Goal: Information Seeking & Learning: Learn about a topic

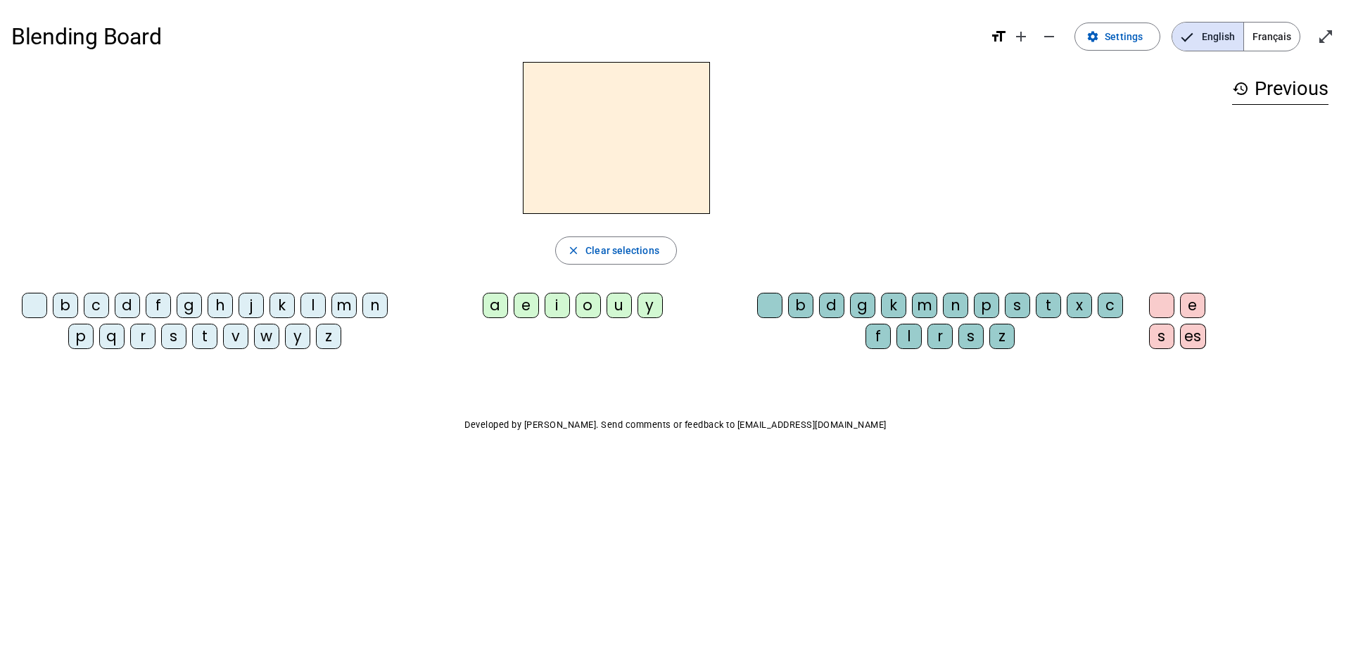
click at [1280, 46] on span "Français" at bounding box center [1272, 37] width 56 height 28
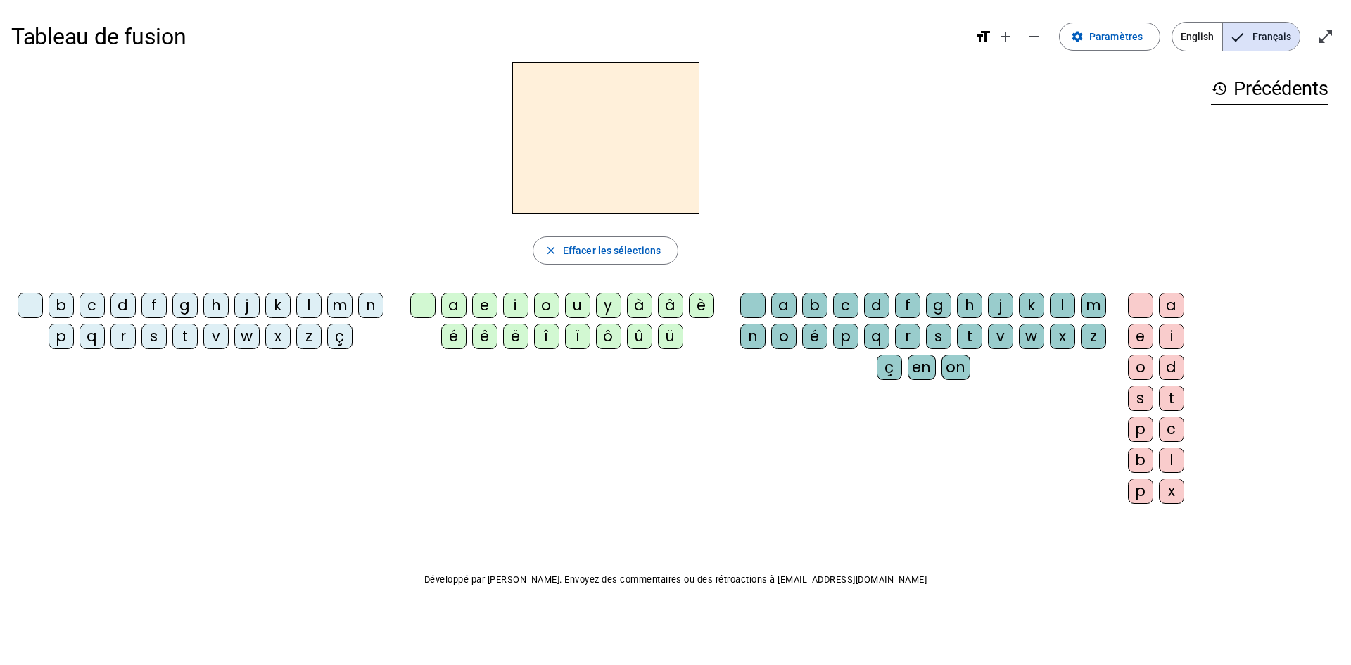
click at [1084, 305] on div "m" at bounding box center [1093, 305] width 25 height 25
click at [457, 307] on div "a" at bounding box center [453, 305] width 25 height 25
click at [464, 307] on div "a" at bounding box center [453, 305] width 25 height 25
click at [425, 310] on div at bounding box center [422, 305] width 25 height 25
click at [1172, 296] on div "a" at bounding box center [1171, 305] width 25 height 25
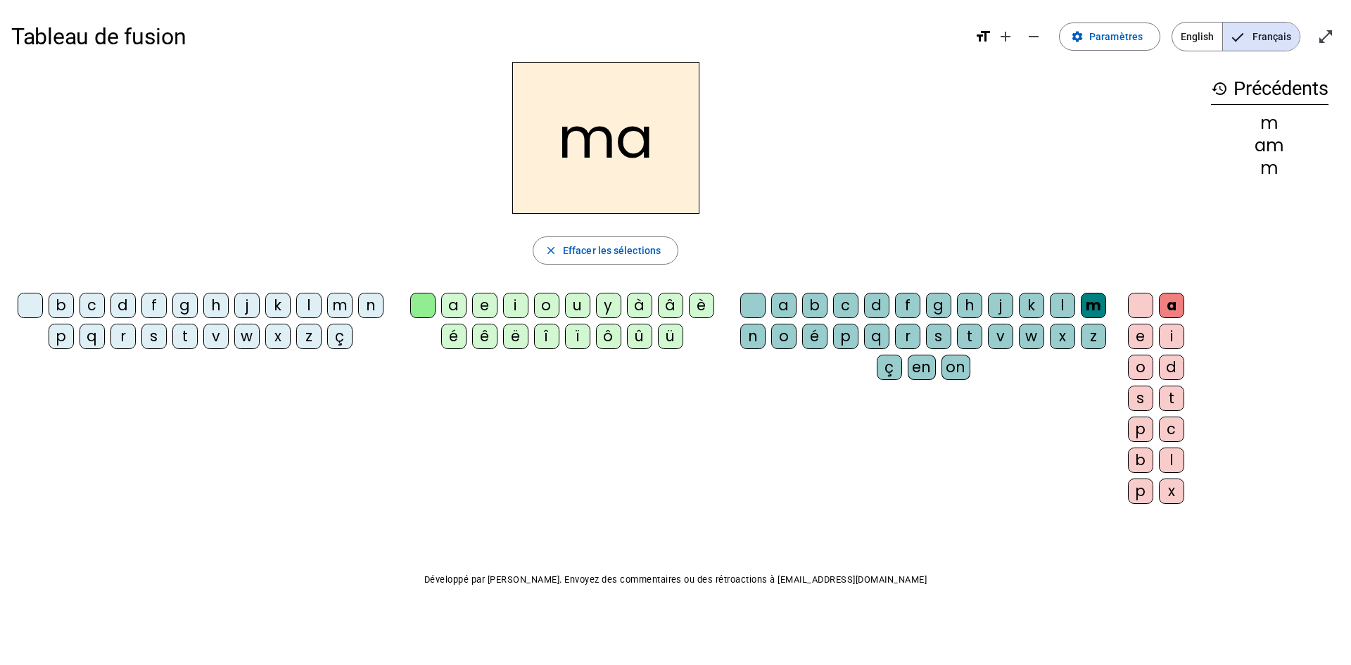
click at [1063, 298] on div "l" at bounding box center [1062, 305] width 25 height 25
click at [1143, 342] on div "e" at bounding box center [1140, 336] width 25 height 25
click at [875, 313] on div "d" at bounding box center [876, 305] width 25 height 25
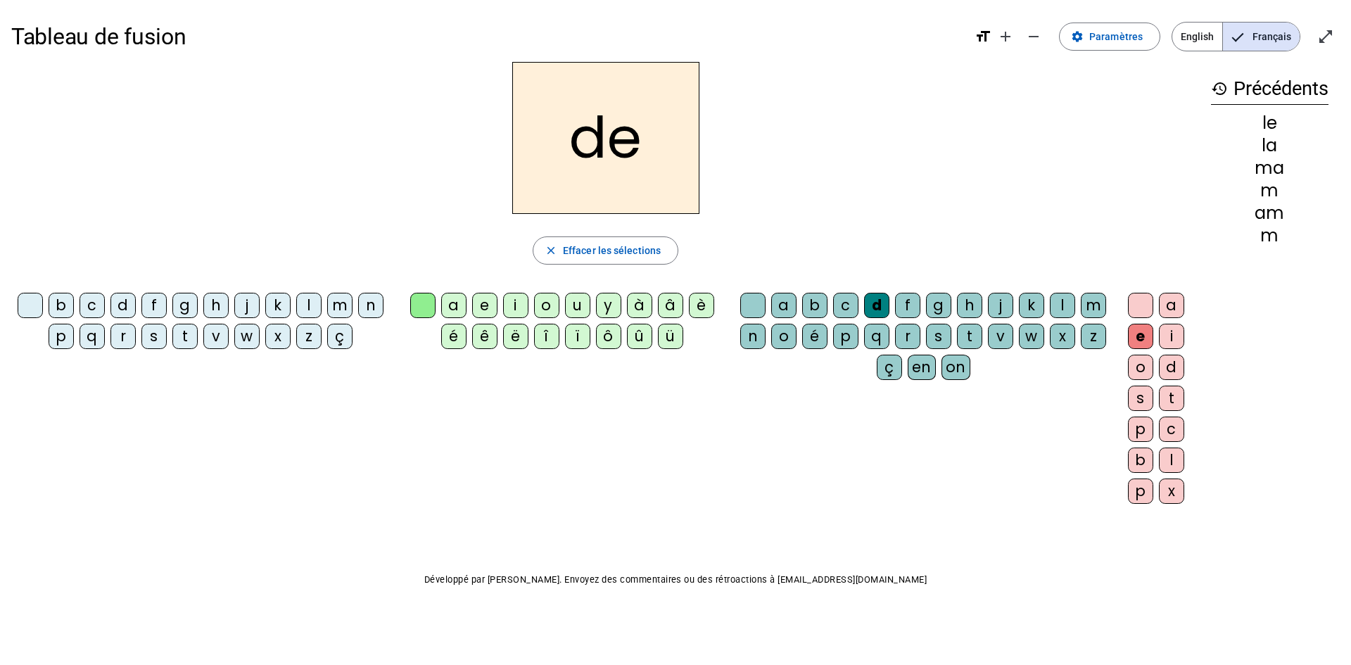
click at [120, 299] on div "d" at bounding box center [122, 305] width 25 height 25
click at [576, 305] on div "u" at bounding box center [577, 305] width 25 height 25
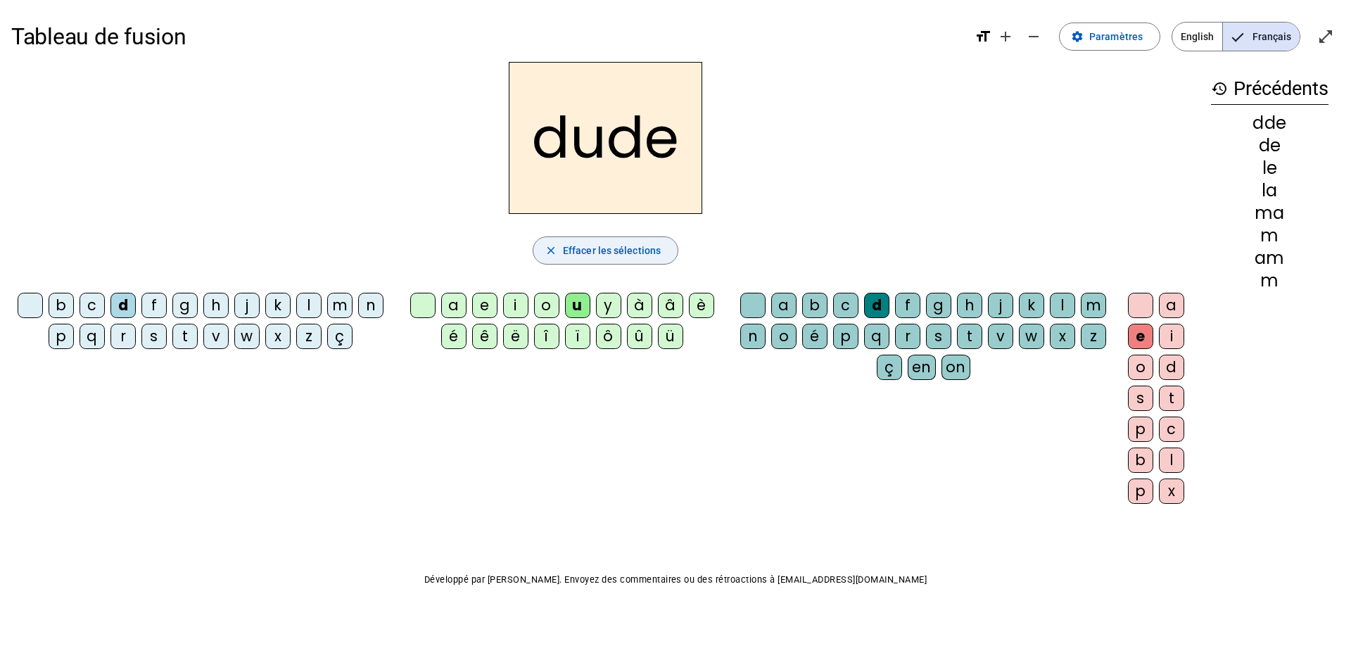
click at [618, 248] on span "Effacer les sélections" at bounding box center [612, 250] width 98 height 17
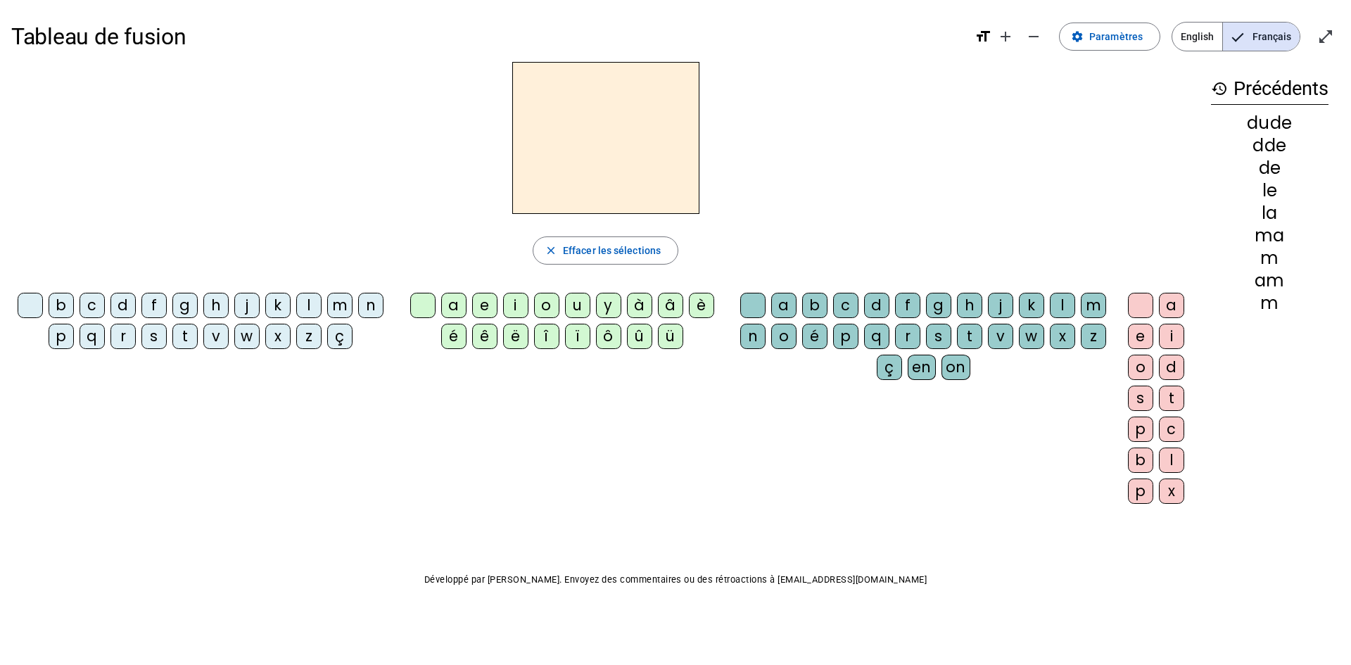
click at [119, 311] on div "d" at bounding box center [122, 305] width 25 height 25
click at [573, 304] on div "u" at bounding box center [577, 305] width 25 height 25
click at [189, 336] on div "t" at bounding box center [184, 336] width 25 height 25
click at [447, 307] on div "a" at bounding box center [453, 305] width 25 height 25
click at [488, 302] on div "e" at bounding box center [484, 305] width 25 height 25
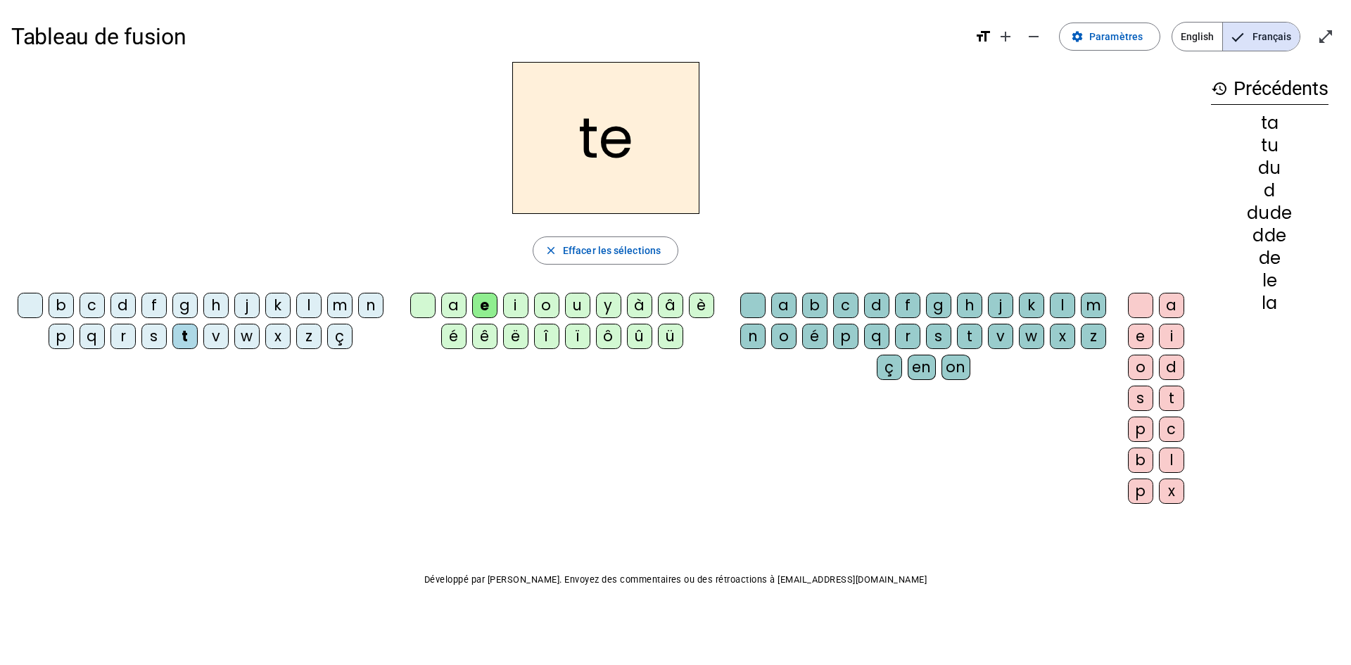
click at [338, 313] on div "m" at bounding box center [339, 305] width 25 height 25
